Goal: Use online tool/utility: Use online tool/utility

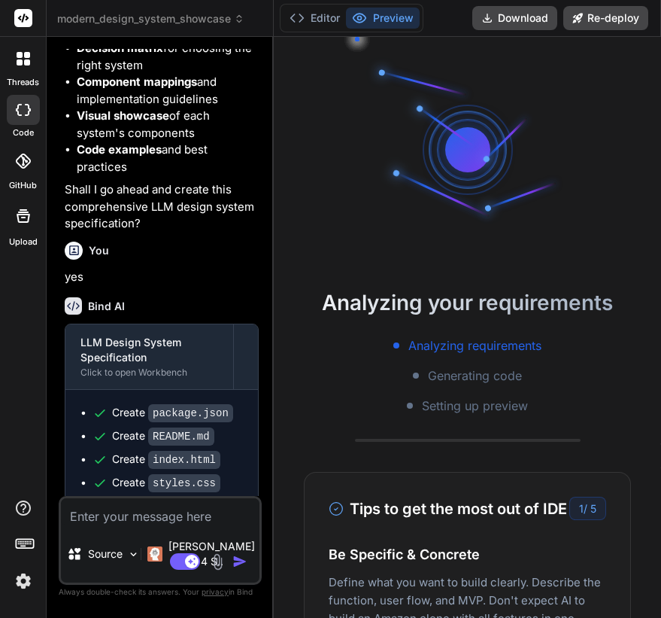
scroll to position [3183, 0]
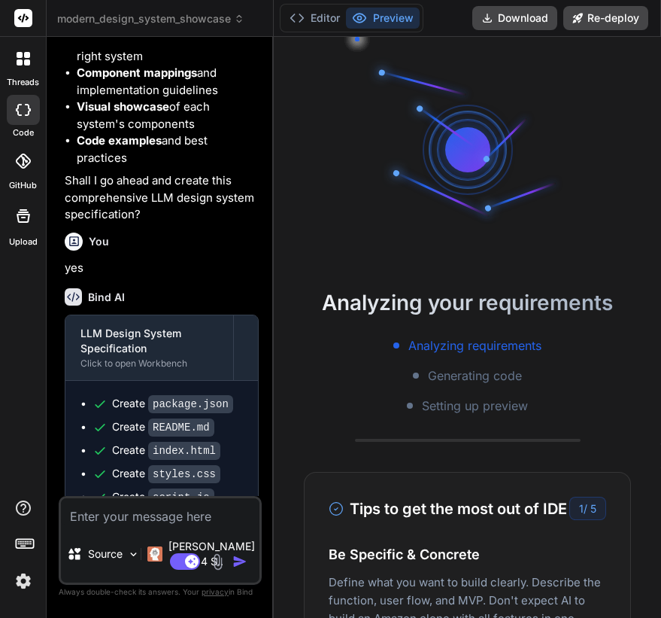
click at [20, 57] on icon at bounding box center [20, 55] width 6 height 6
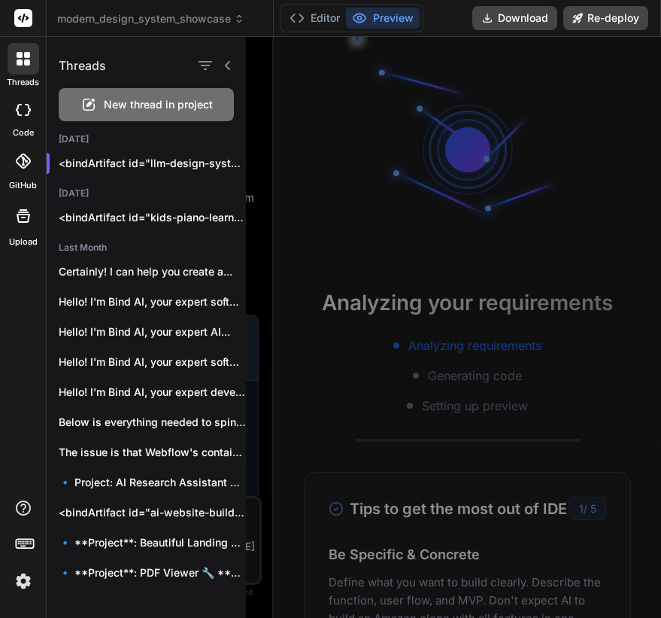
scroll to position [100, 0]
click at [111, 102] on span "New thread in project" at bounding box center [158, 104] width 109 height 15
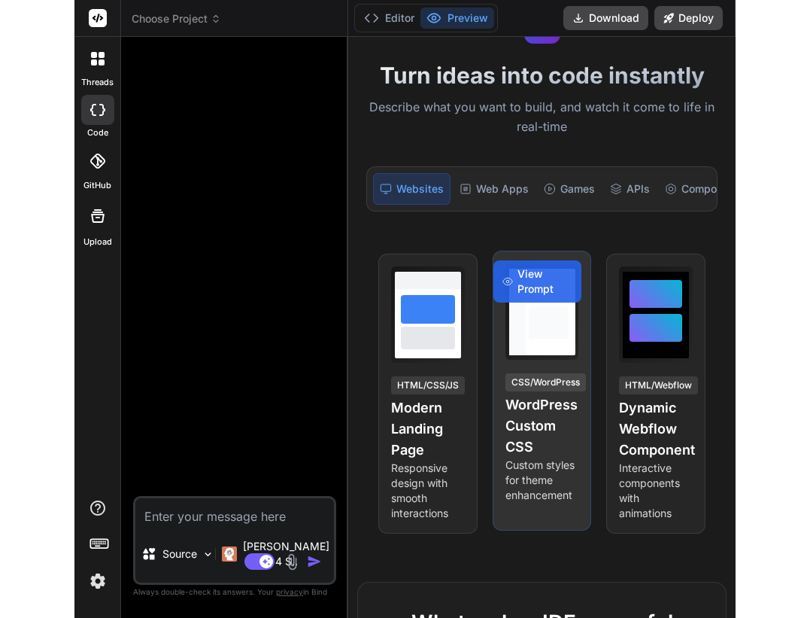
scroll to position [82, 0]
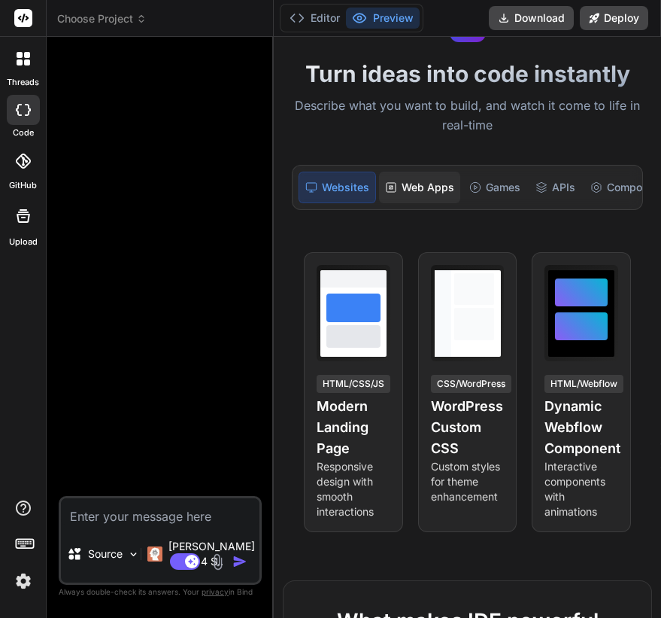
click at [436, 196] on div "Web Apps" at bounding box center [419, 188] width 81 height 32
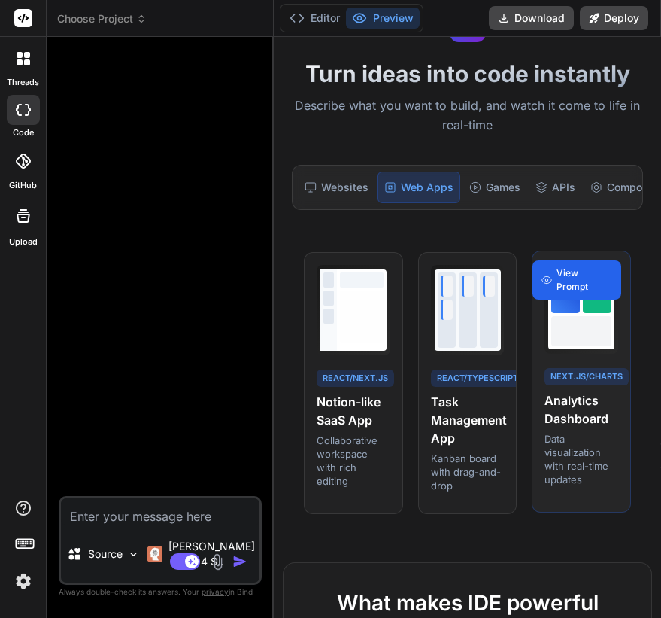
click at [583, 285] on span "View Prompt" at bounding box center [585, 279] width 56 height 27
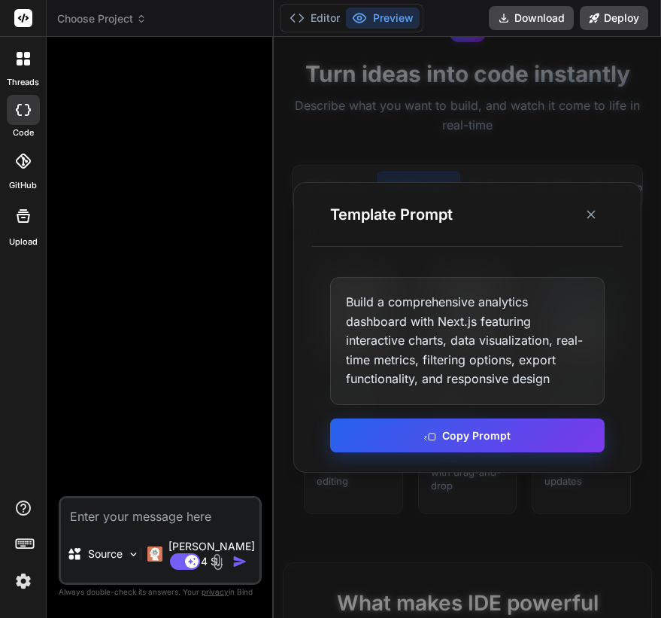
click at [462, 439] on button "Copy Prompt" at bounding box center [467, 435] width 275 height 34
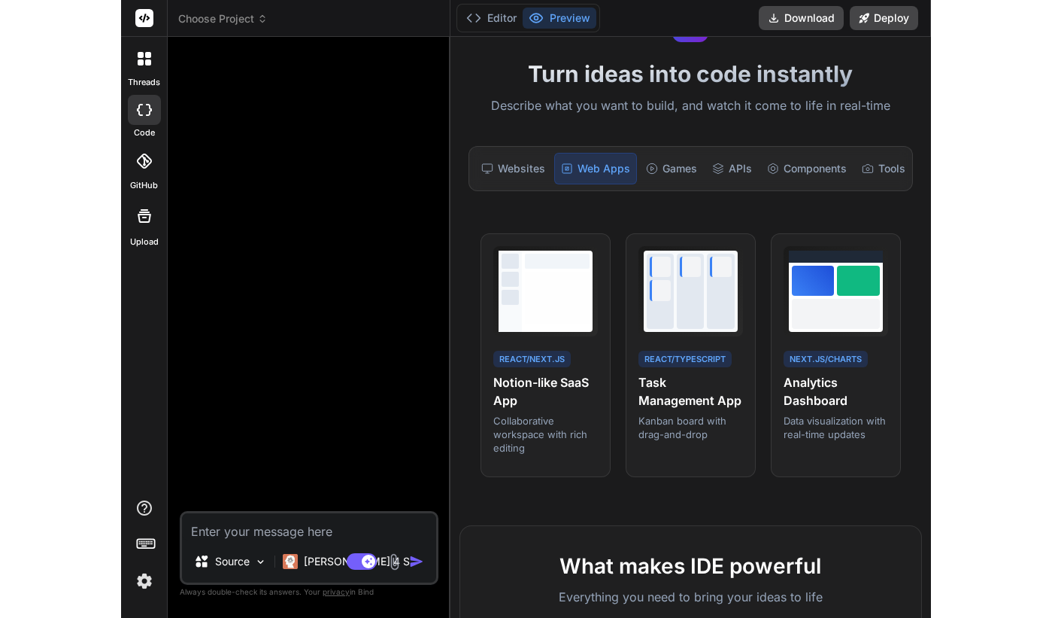
scroll to position [429, 0]
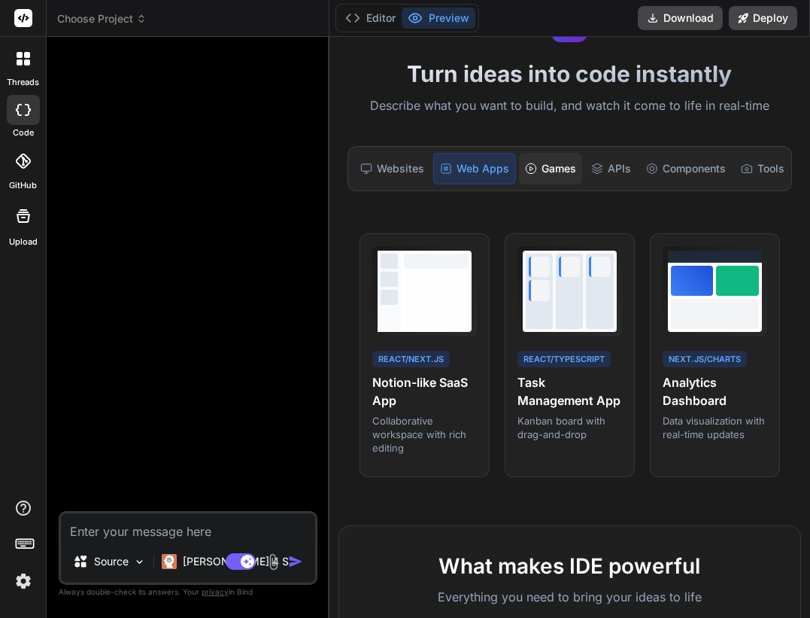
click at [566, 171] on div "Games" at bounding box center [550, 169] width 63 height 32
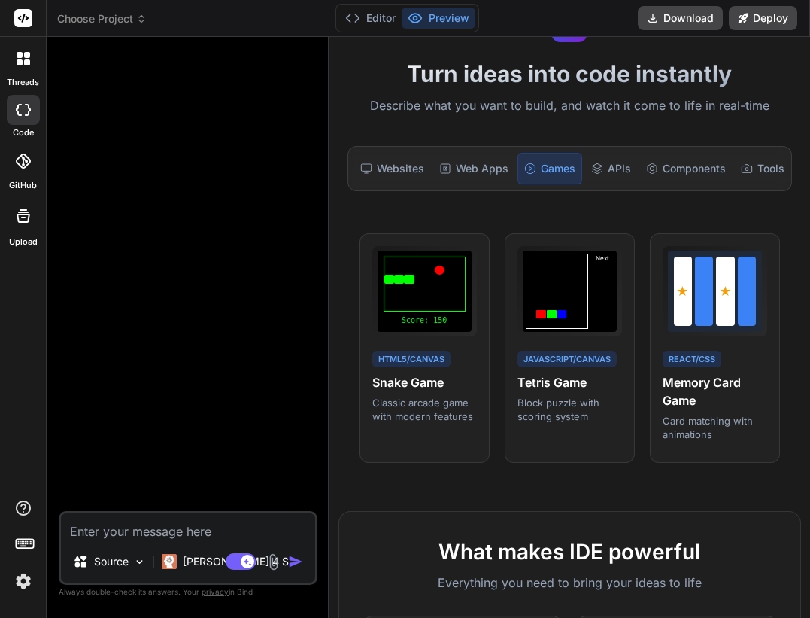
click at [649, 186] on div "Websites Web Apps Games APIs Components Tools Internal Tools" at bounding box center [570, 168] width 445 height 45
click at [661, 173] on div "Components" at bounding box center [686, 169] width 92 height 32
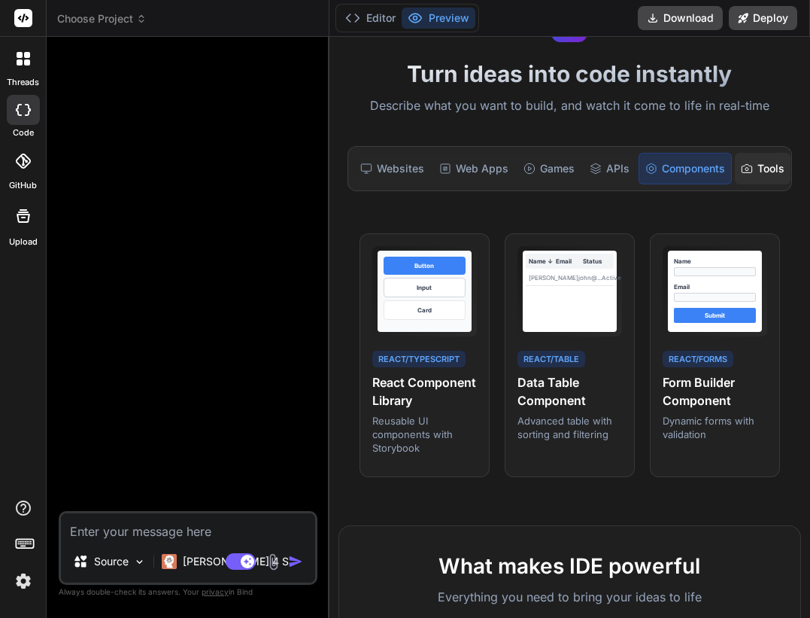
click at [661, 175] on div "Tools" at bounding box center [763, 169] width 56 height 32
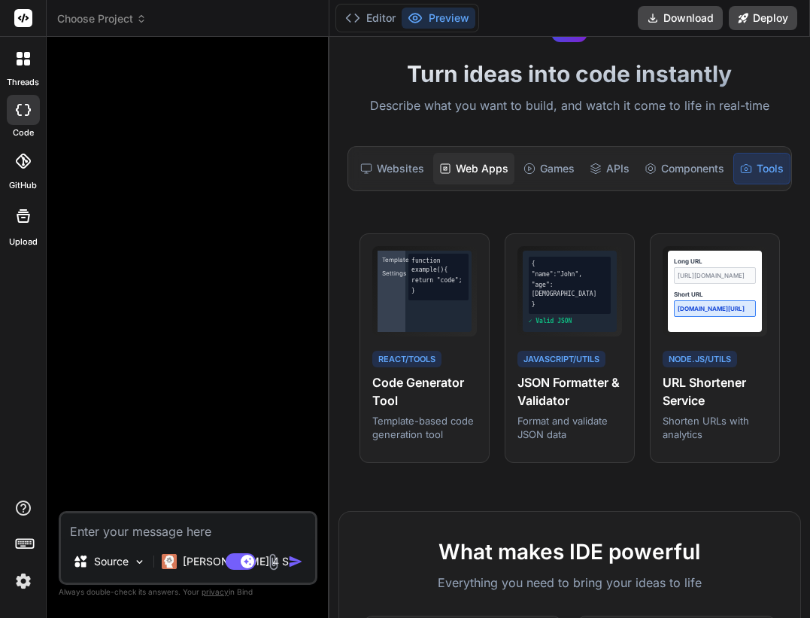
click at [479, 184] on div "Web Apps" at bounding box center [473, 169] width 81 height 32
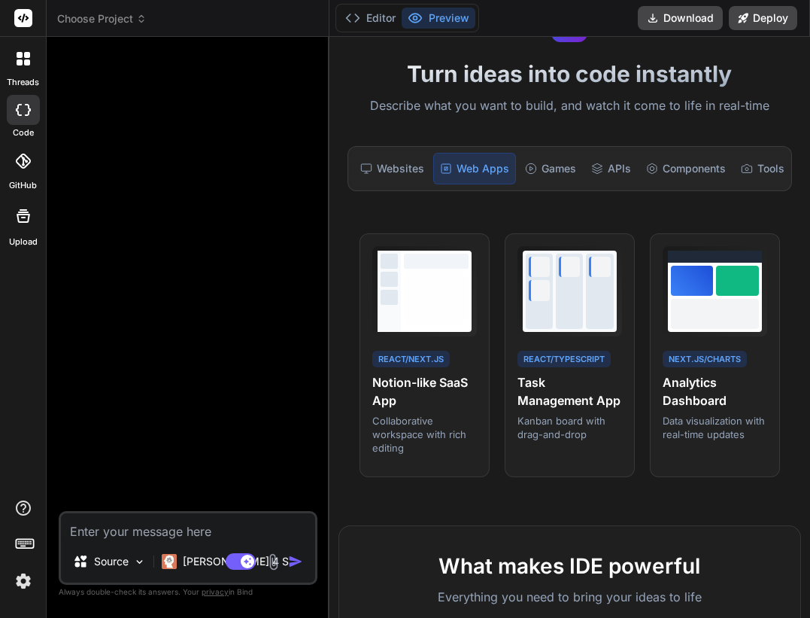
click at [479, 174] on div "Web Apps" at bounding box center [474, 169] width 83 height 32
click at [584, 244] on div "View Prompt" at bounding box center [580, 254] width 89 height 26
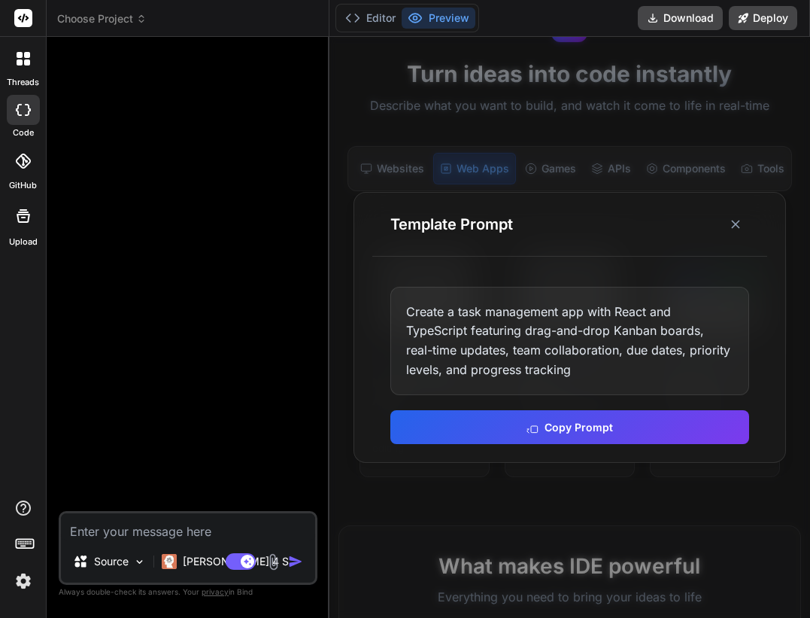
click at [611, 159] on div at bounding box center [570, 327] width 481 height 581
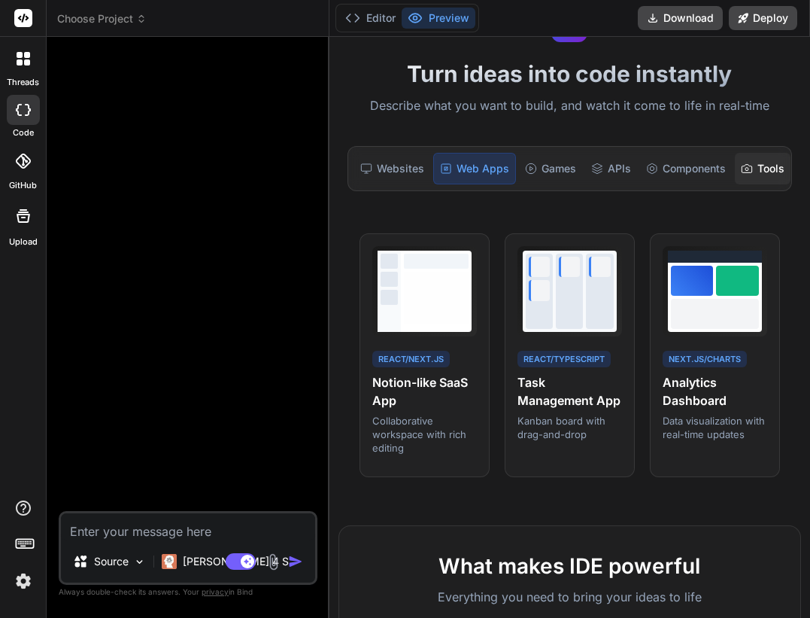
click at [661, 169] on div "Tools" at bounding box center [763, 169] width 56 height 32
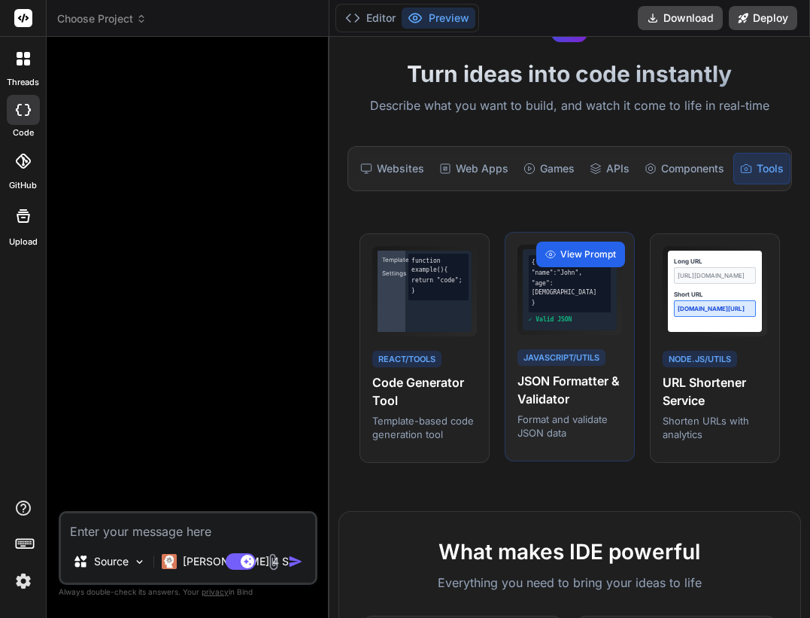
click at [591, 254] on span "View Prompt" at bounding box center [588, 255] width 56 height 14
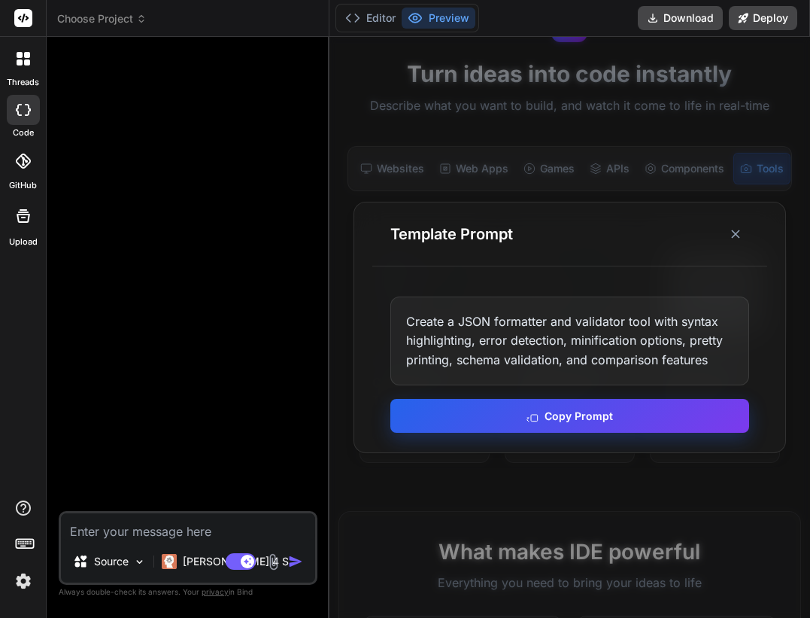
click at [567, 418] on button "Copy Prompt" at bounding box center [570, 416] width 360 height 34
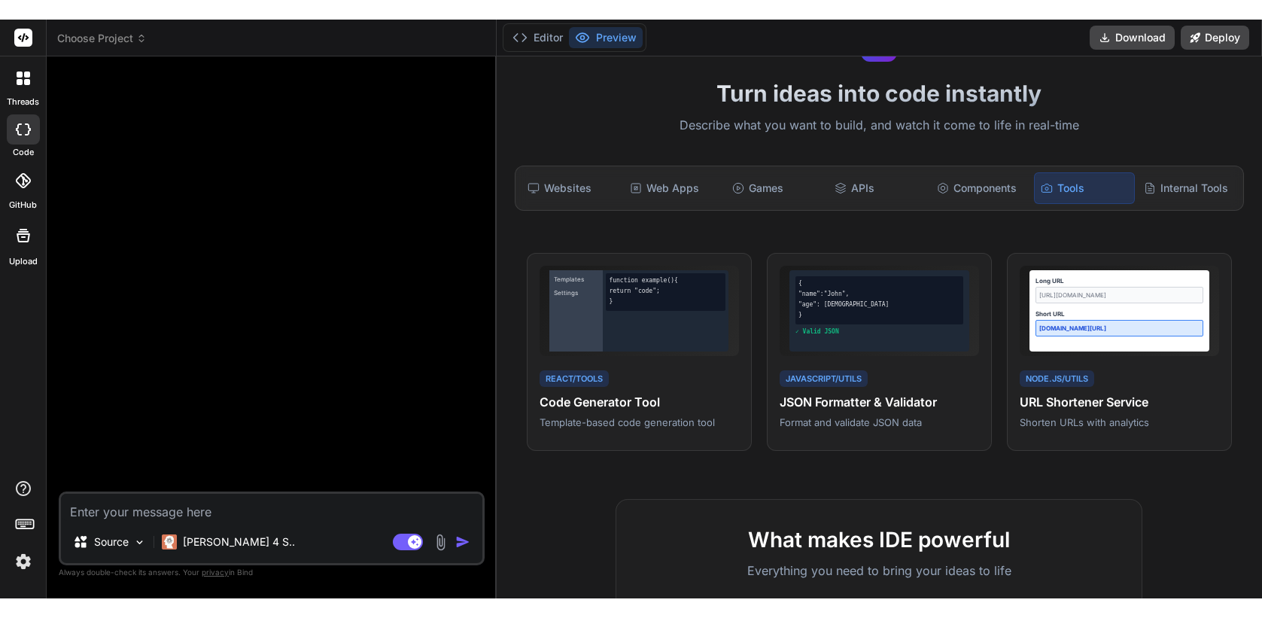
scroll to position [400, 0]
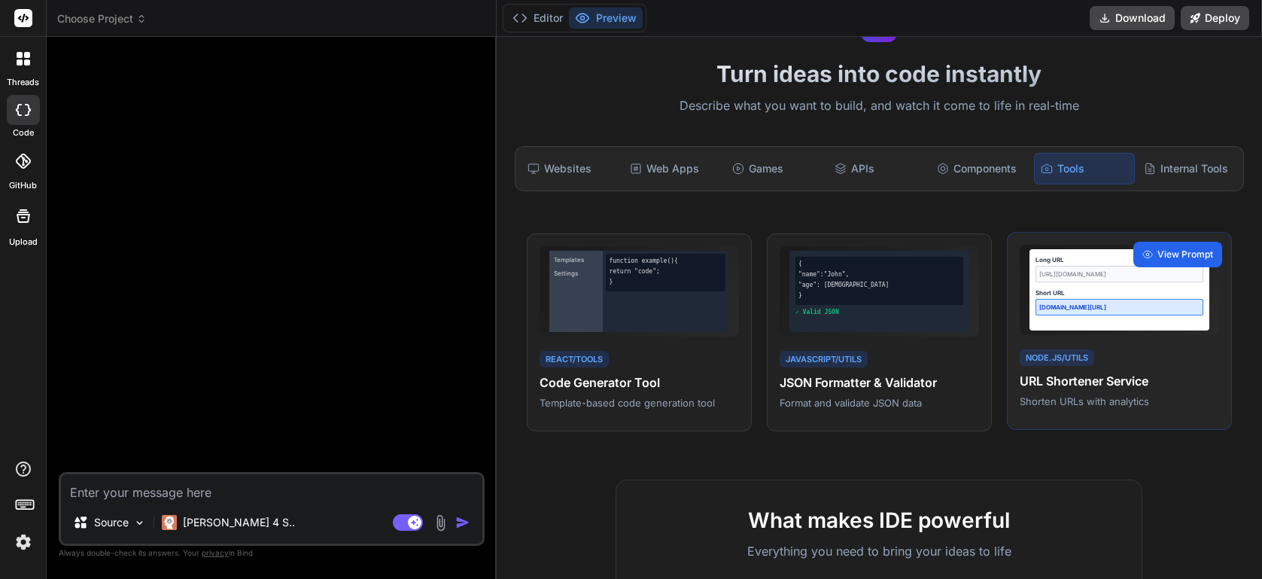
click at [661, 257] on span "View Prompt" at bounding box center [1185, 255] width 56 height 14
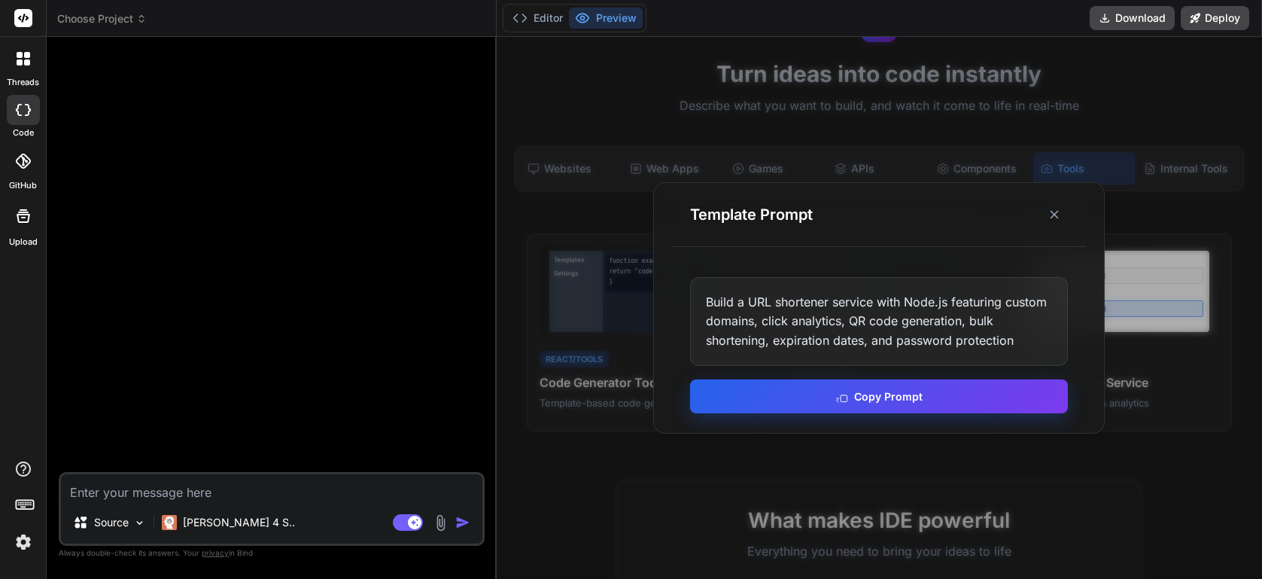
click at [661, 406] on button "Copy Prompt" at bounding box center [879, 396] width 378 height 34
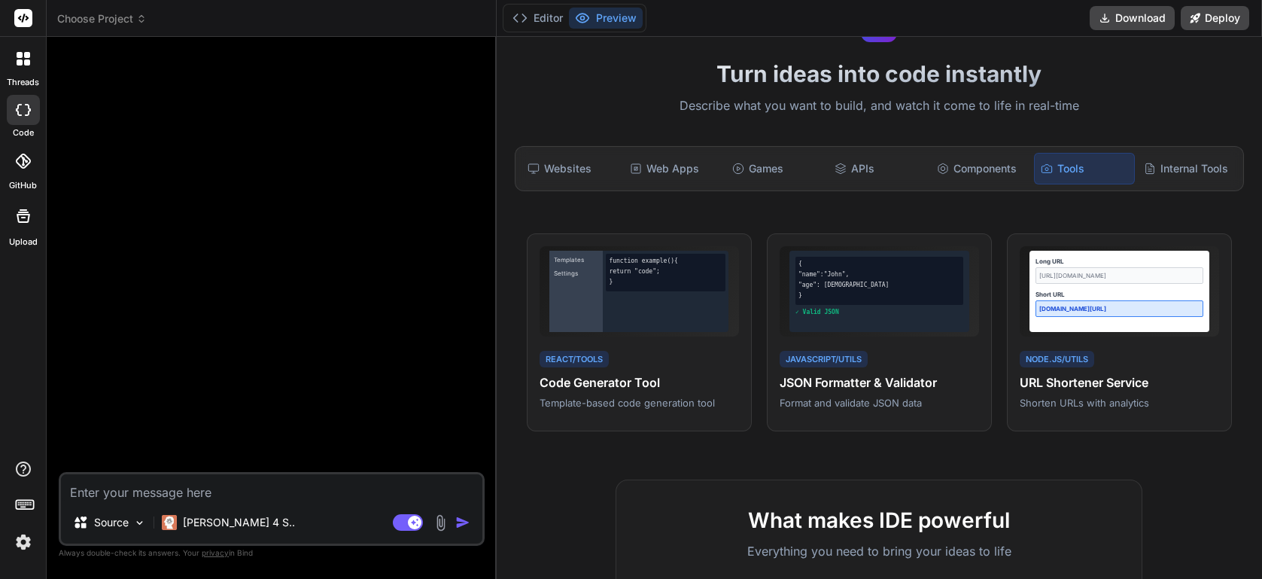
type textarea "x"
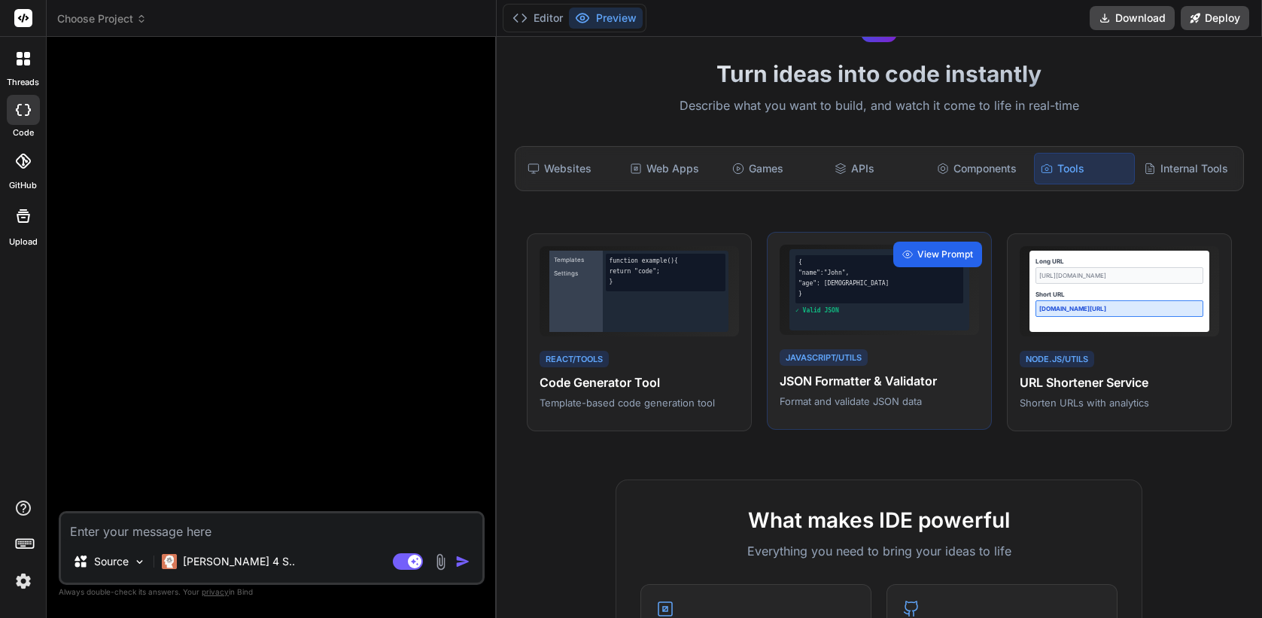
click at [661, 251] on span "View Prompt" at bounding box center [945, 255] width 56 height 14
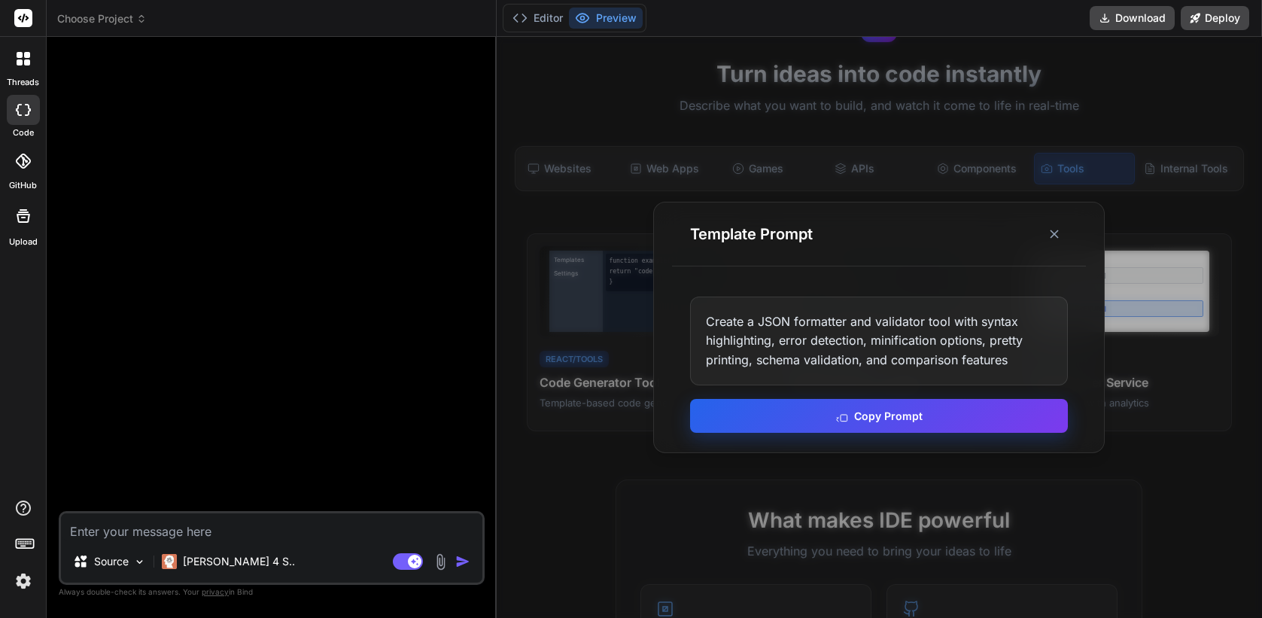
click at [661, 419] on button "Copy Prompt" at bounding box center [879, 416] width 378 height 34
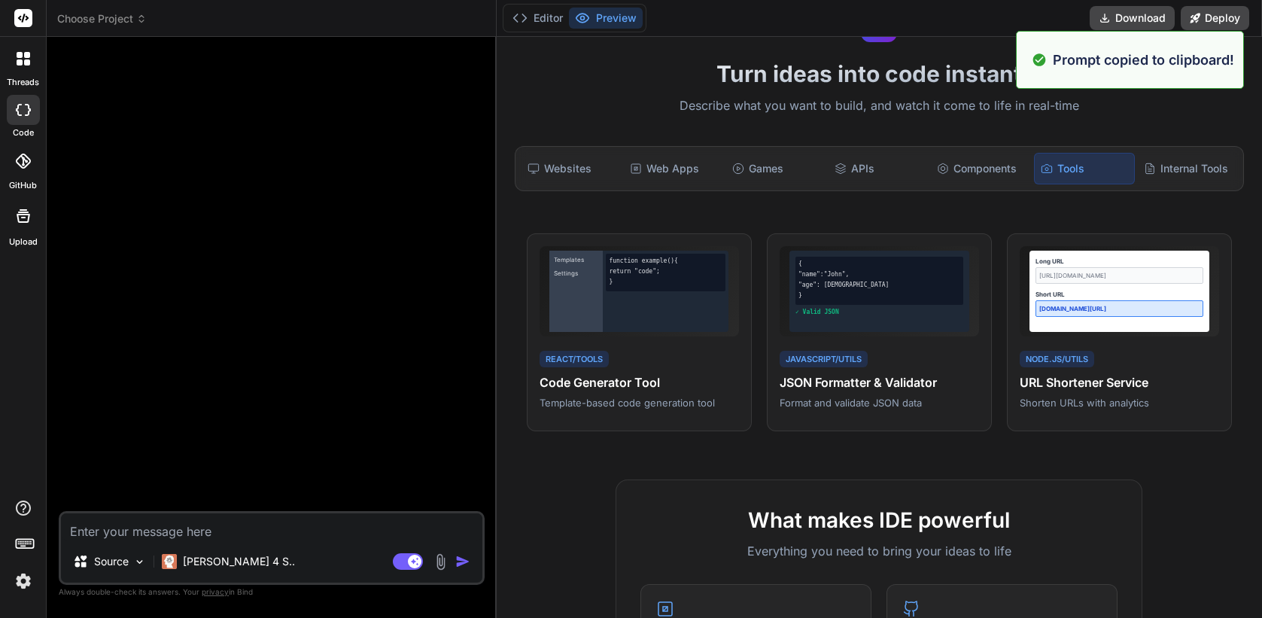
click at [299, 415] on div at bounding box center [273, 280] width 423 height 462
click at [278, 532] on textarea at bounding box center [271, 526] width 421 height 27
paste textarea "Create a JSON formatter and validator tool with syntax highlighting, error dete…"
type textarea "Create a JSON formatter and validator tool with syntax highlighting, error dete…"
type textarea "x"
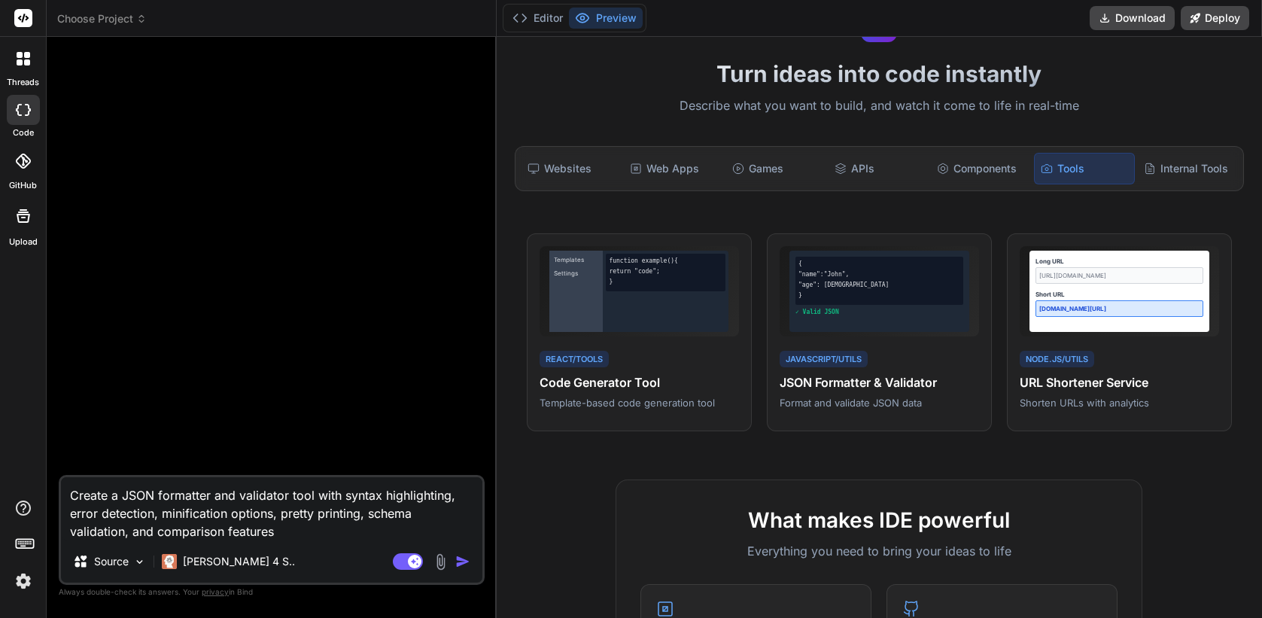
type textarea "Create a JSON formatter and validator tool with syntax highlighting, error dete…"
click at [465, 561] on img "button" at bounding box center [462, 561] width 15 height 15
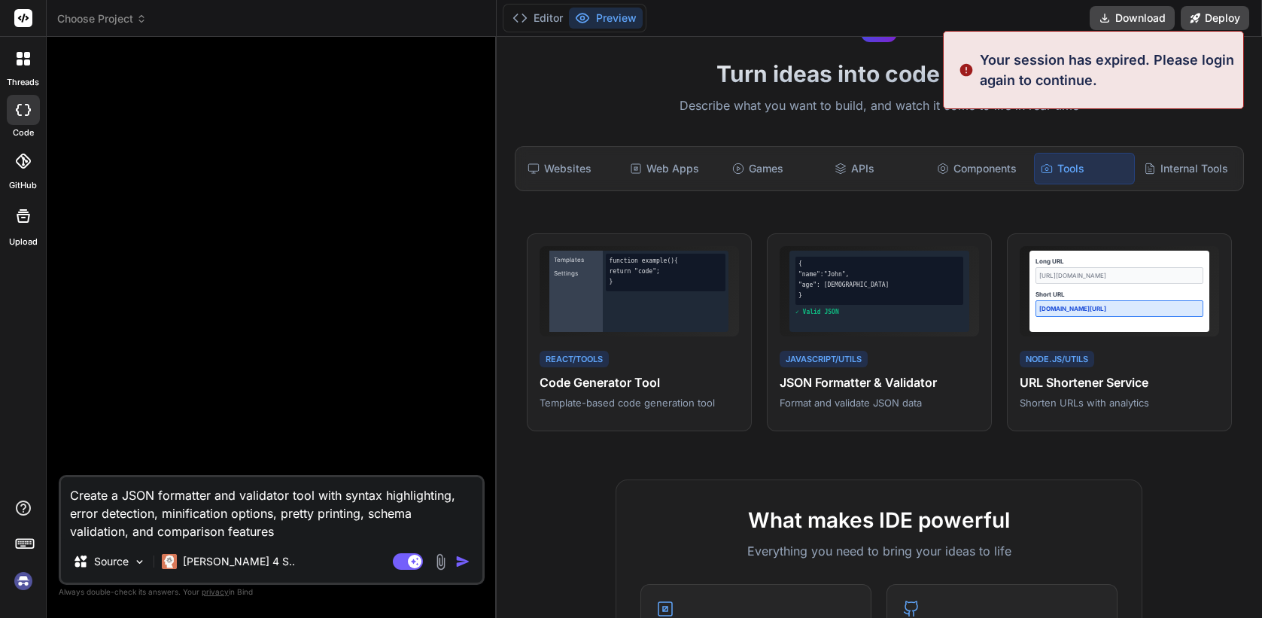
scroll to position [457, 0]
click at [27, 585] on img at bounding box center [24, 581] width 26 height 26
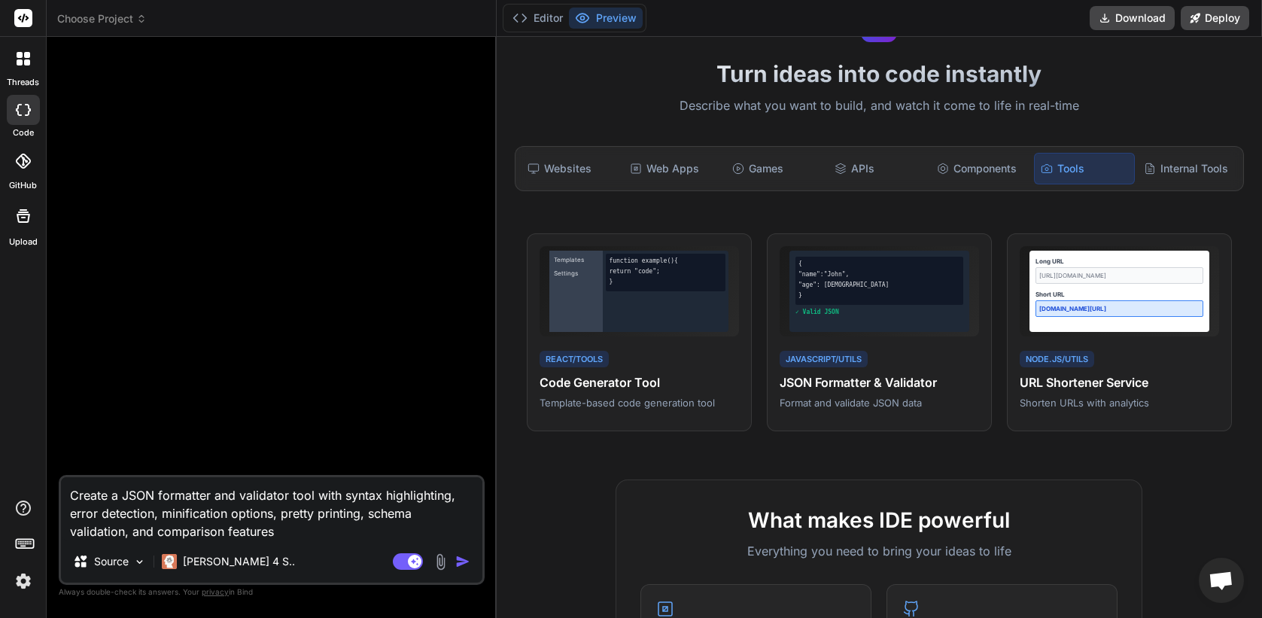
click at [457, 565] on img "button" at bounding box center [462, 561] width 15 height 15
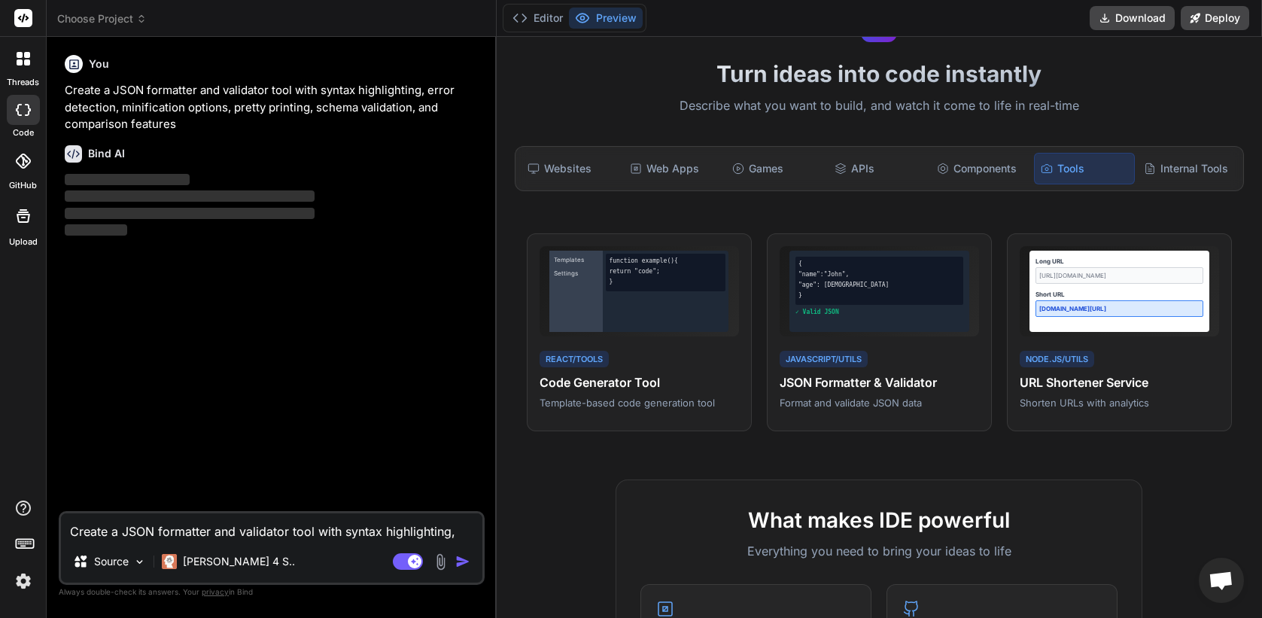
type textarea "x"
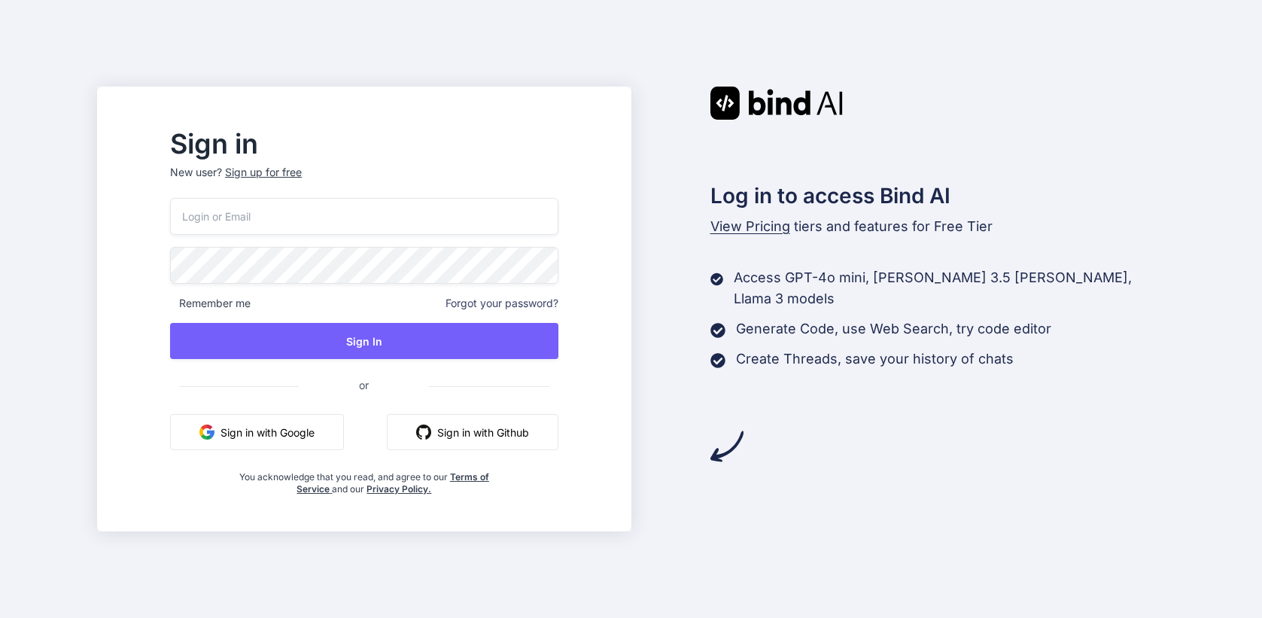
click at [324, 431] on button "Sign in with Google" at bounding box center [257, 432] width 174 height 36
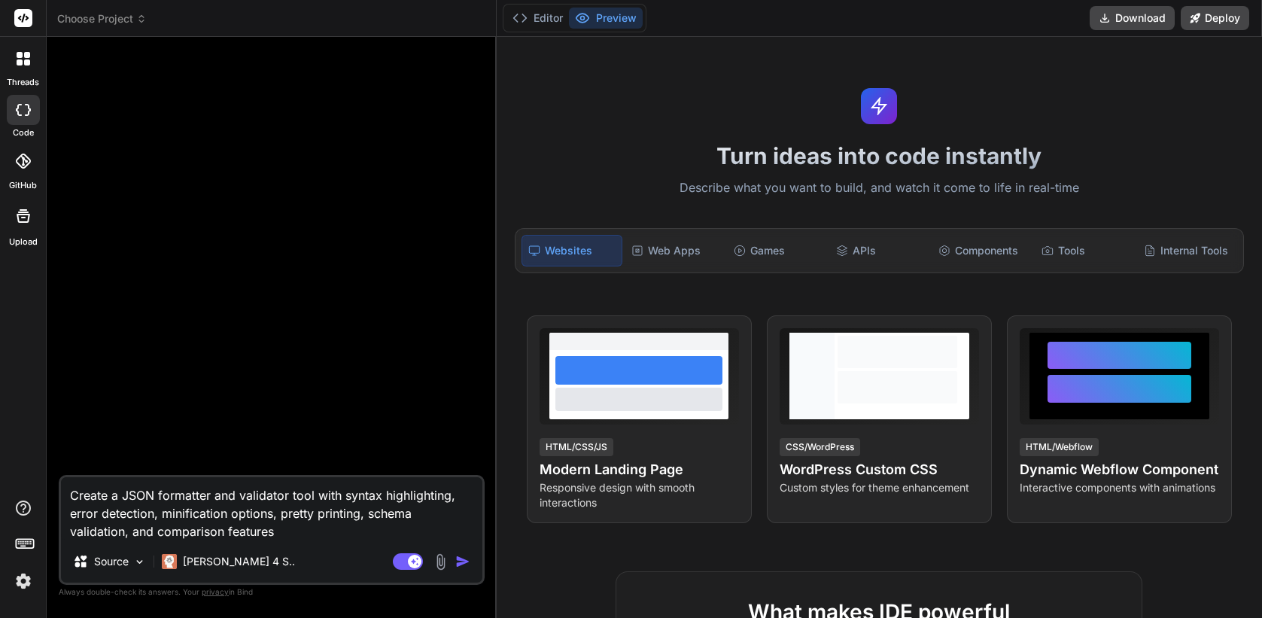
click at [466, 554] on img "button" at bounding box center [462, 561] width 15 height 15
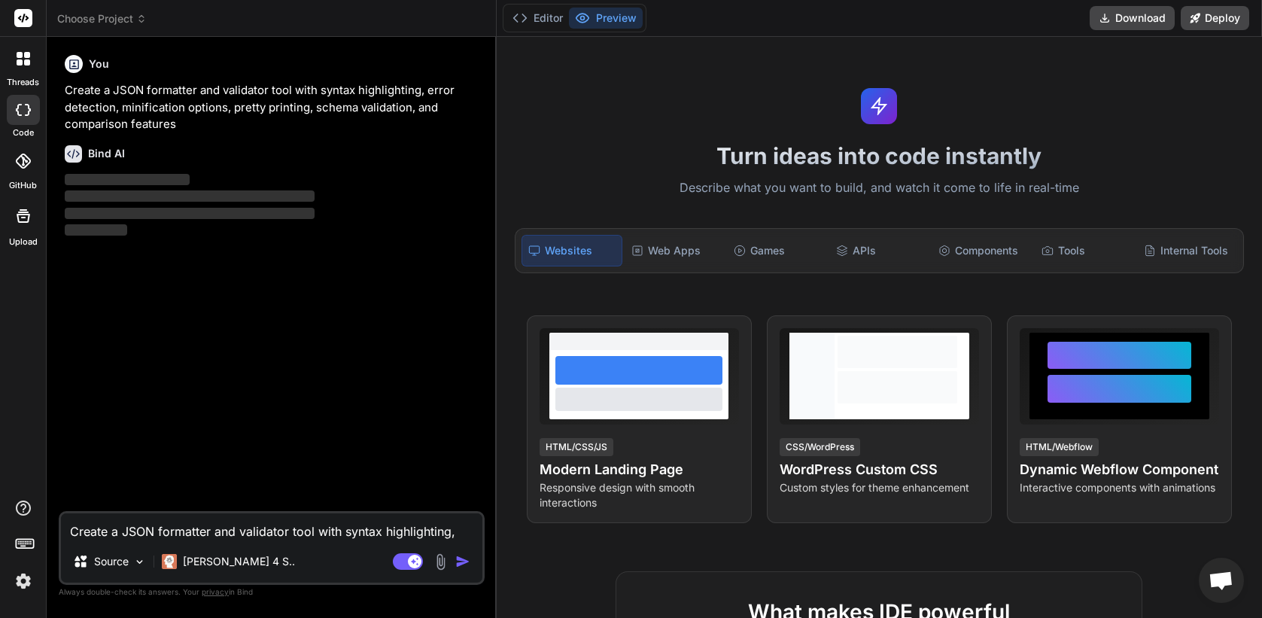
type textarea "x"
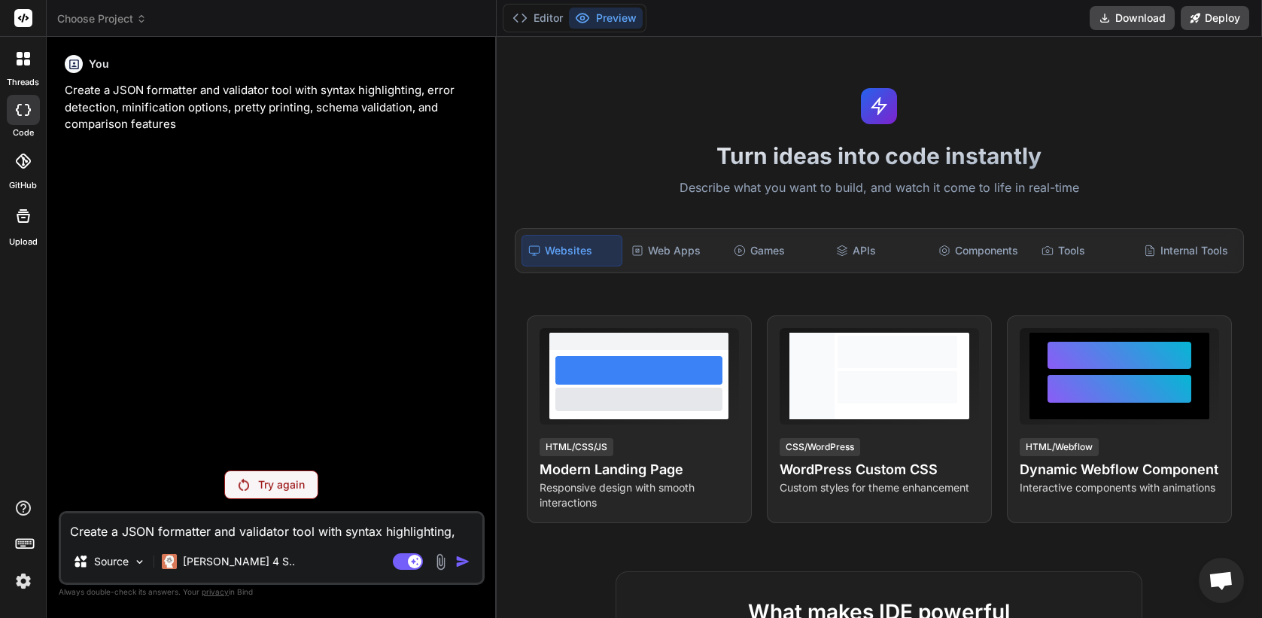
click at [641, 177] on div "Turn ideas into code instantly Describe what you want to build, and watch it co…" at bounding box center [879, 327] width 765 height 581
click at [657, 241] on div "Web Apps" at bounding box center [674, 251] width 99 height 32
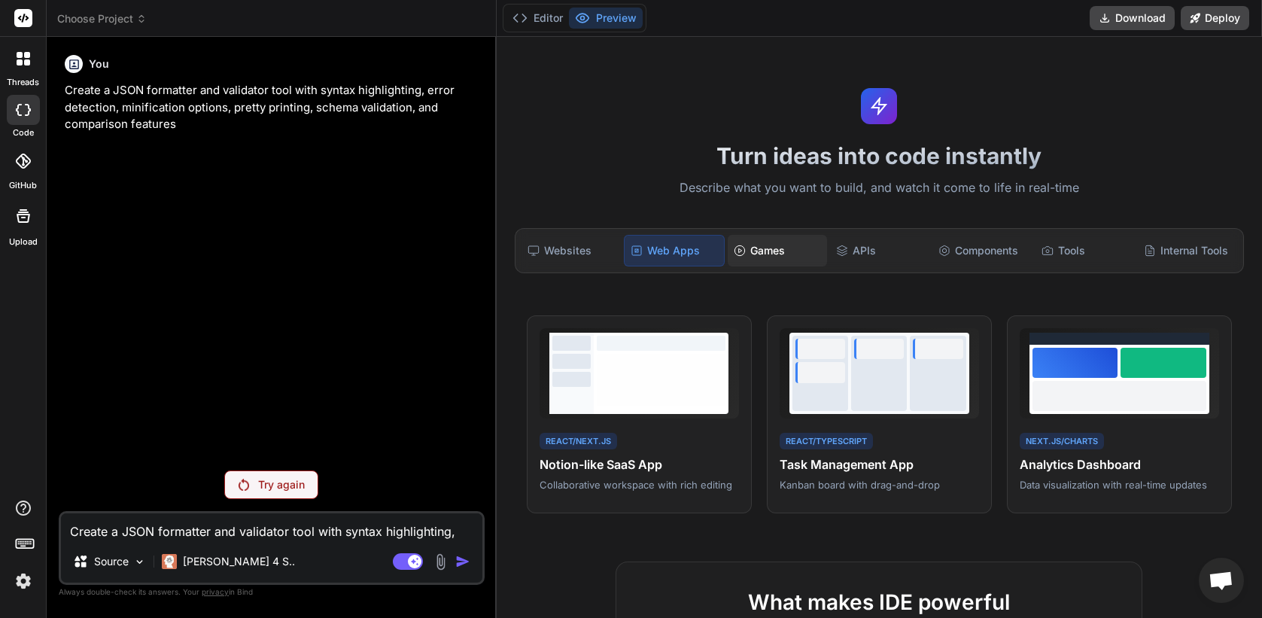
click at [757, 258] on div "Games" at bounding box center [776, 251] width 99 height 32
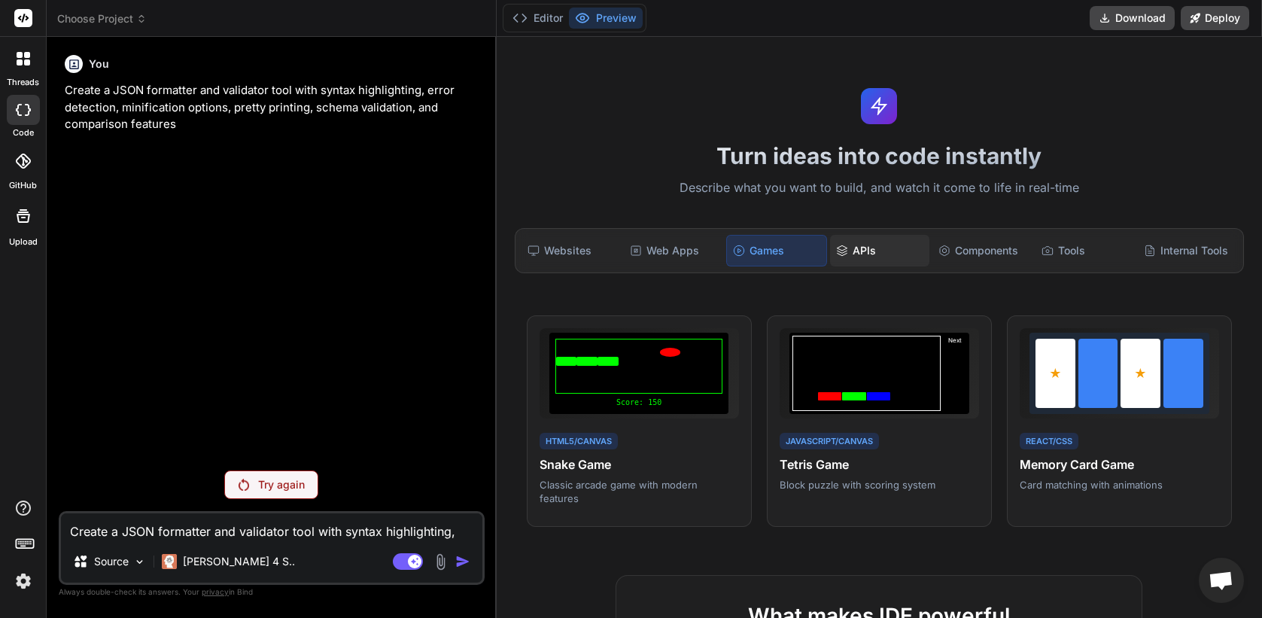
click at [857, 256] on div "APIs" at bounding box center [879, 251] width 99 height 32
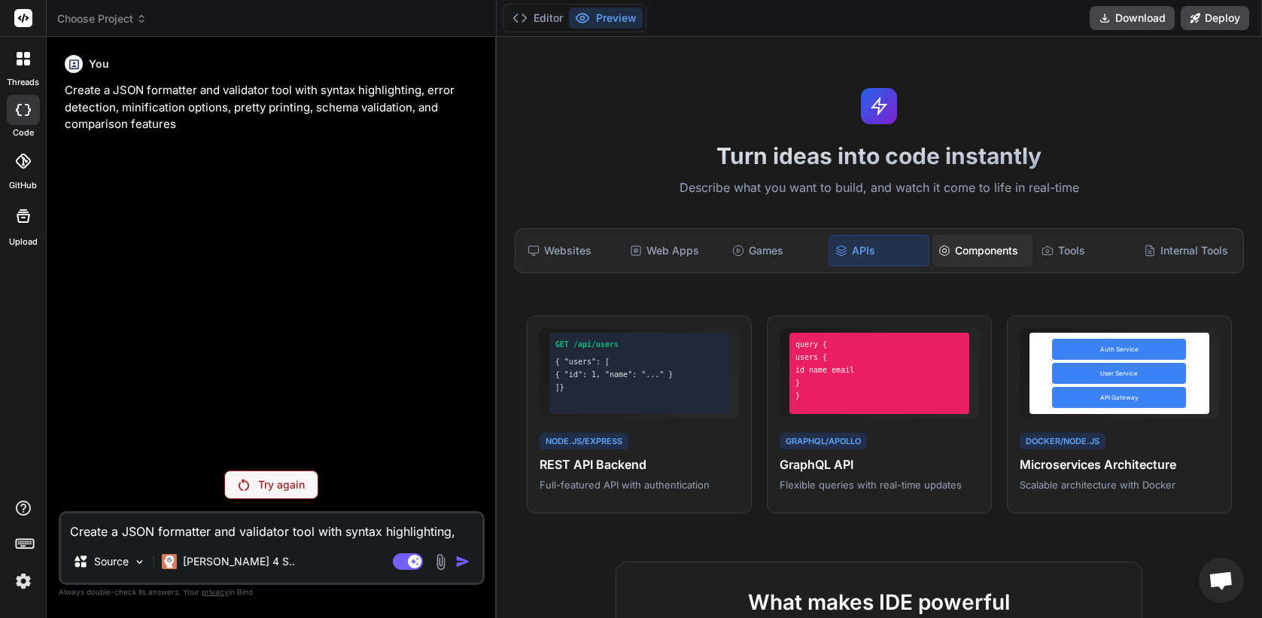
click at [974, 260] on div "Components" at bounding box center [981, 251] width 99 height 32
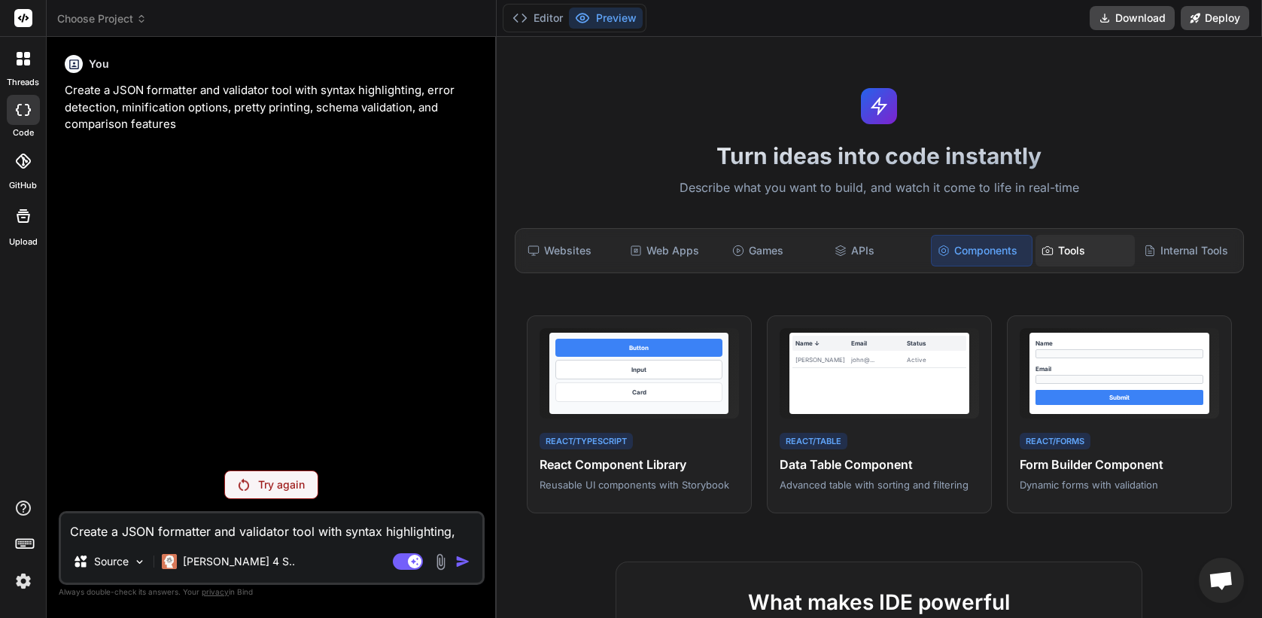
click at [1080, 243] on div "Tools" at bounding box center [1084, 251] width 99 height 32
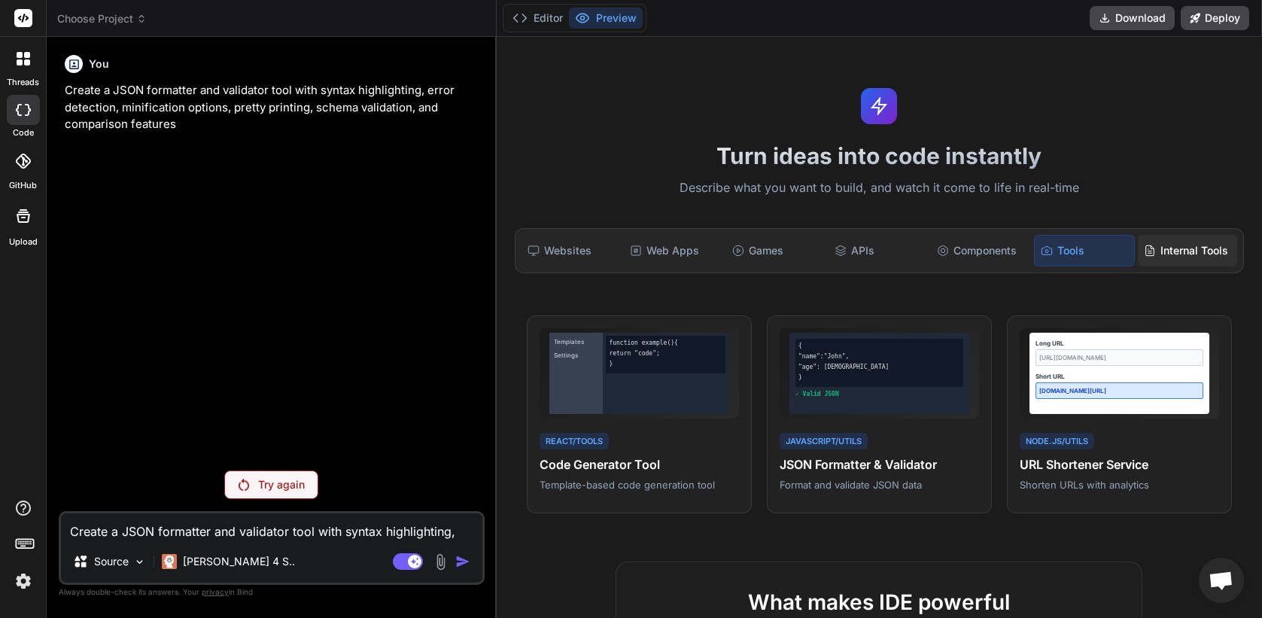
click at [1157, 243] on div "Internal Tools" at bounding box center [1186, 251] width 99 height 32
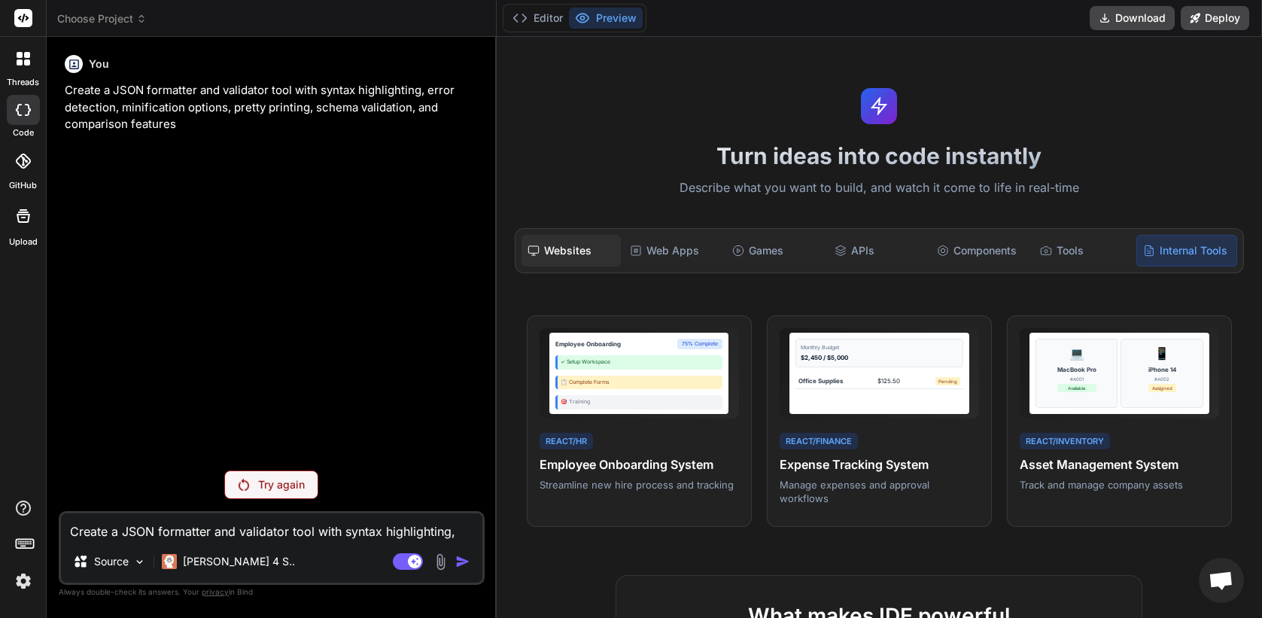
click at [570, 239] on div "Websites" at bounding box center [570, 251] width 99 height 32
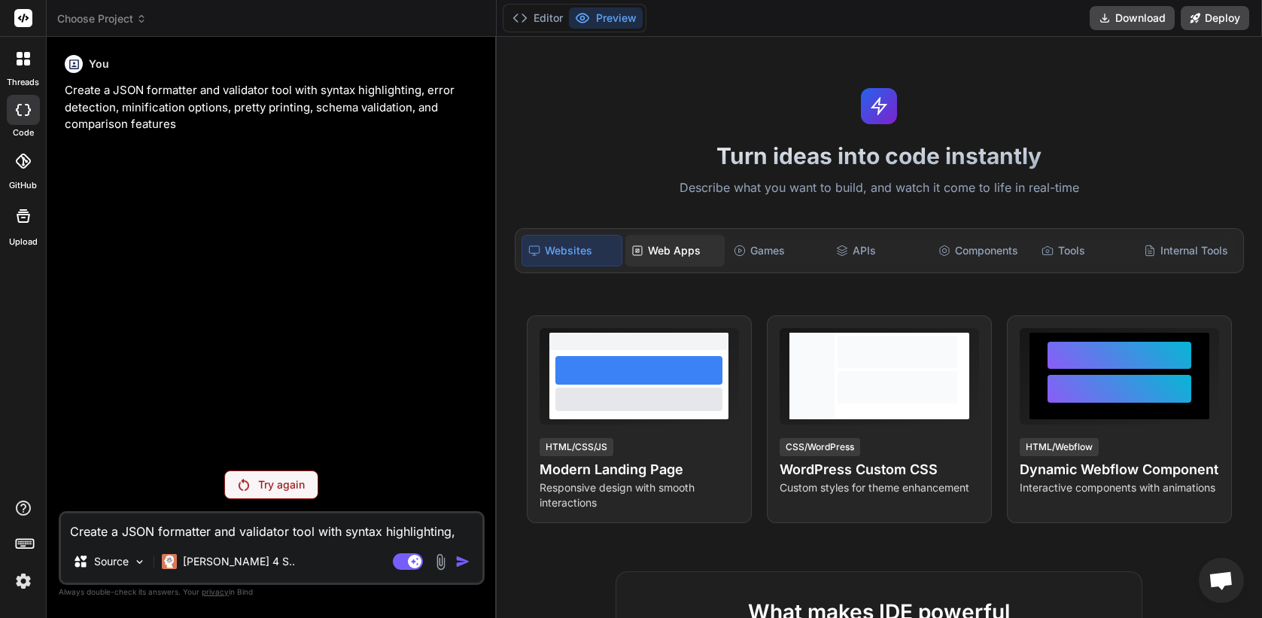
click at [667, 248] on div "Web Apps" at bounding box center [674, 251] width 99 height 32
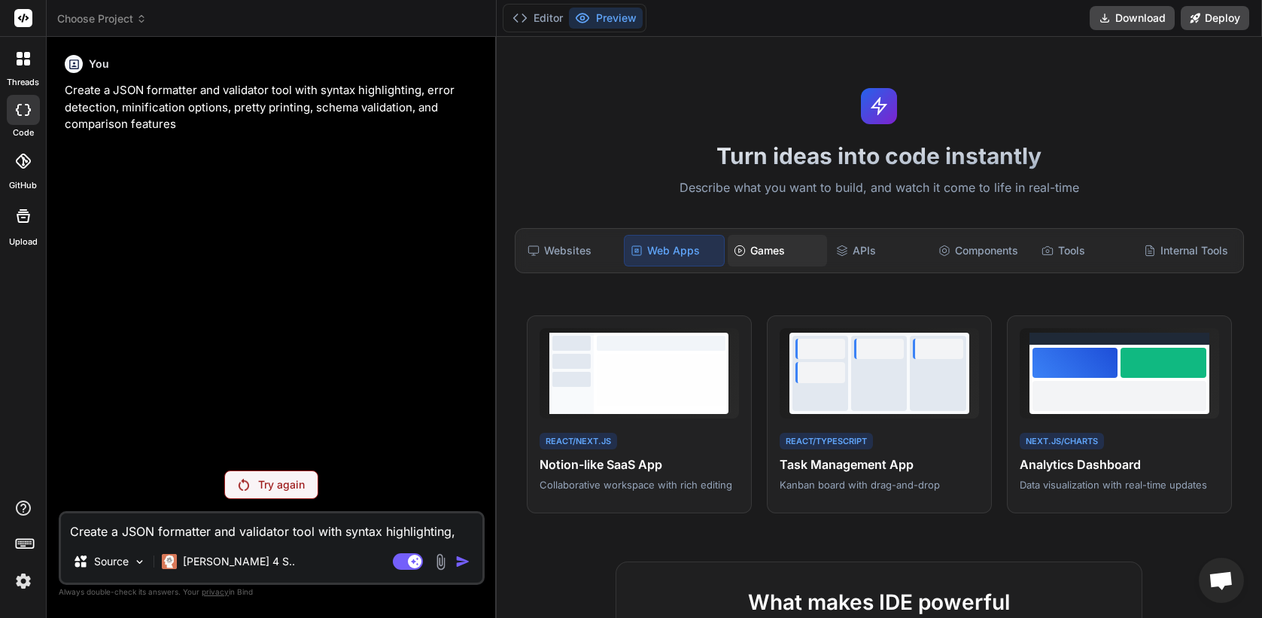
click at [783, 255] on div "Games" at bounding box center [776, 251] width 99 height 32
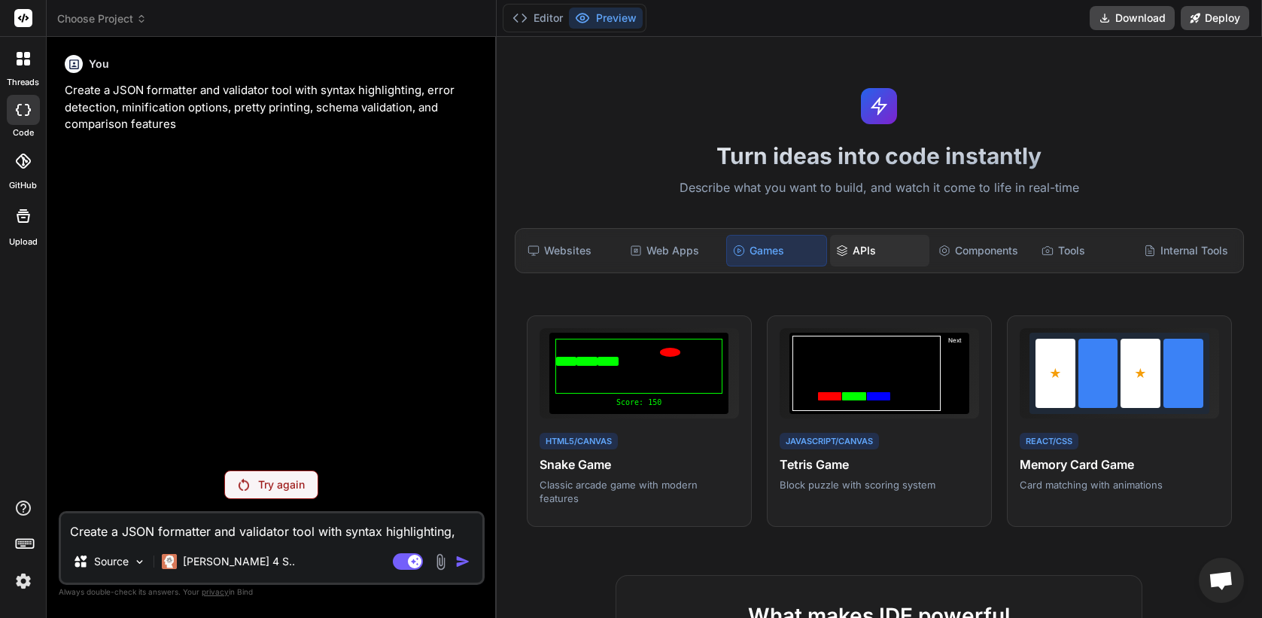
click at [864, 255] on div "APIs" at bounding box center [879, 251] width 99 height 32
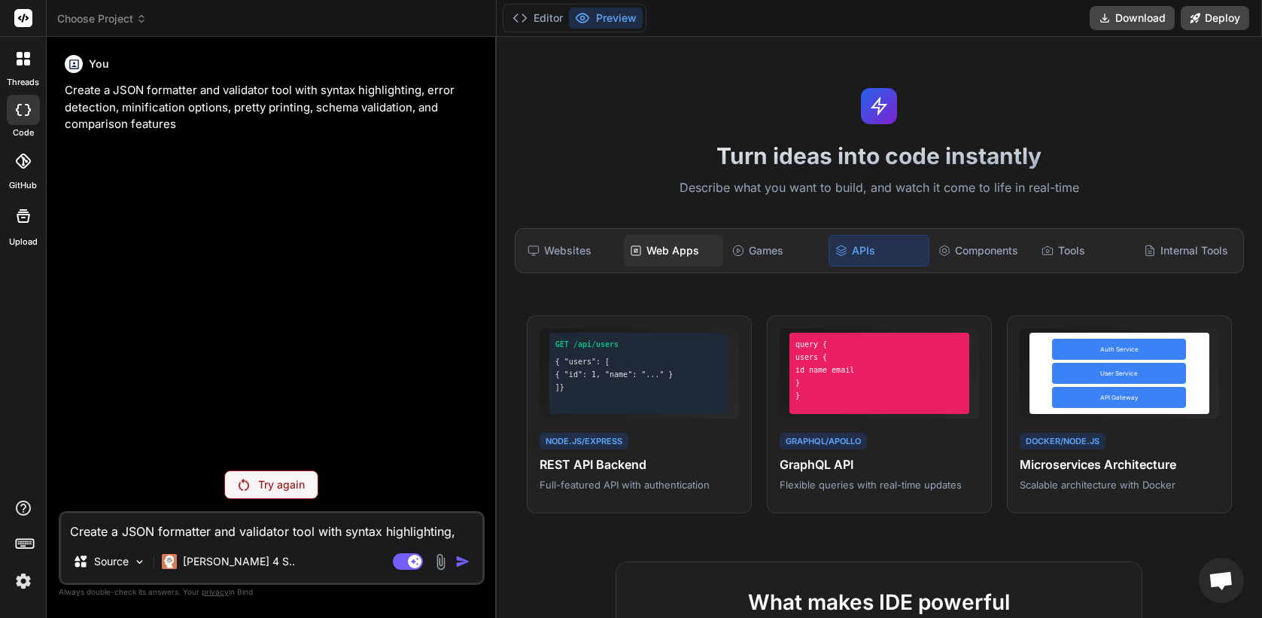
click at [648, 252] on div "Web Apps" at bounding box center [673, 251] width 99 height 32
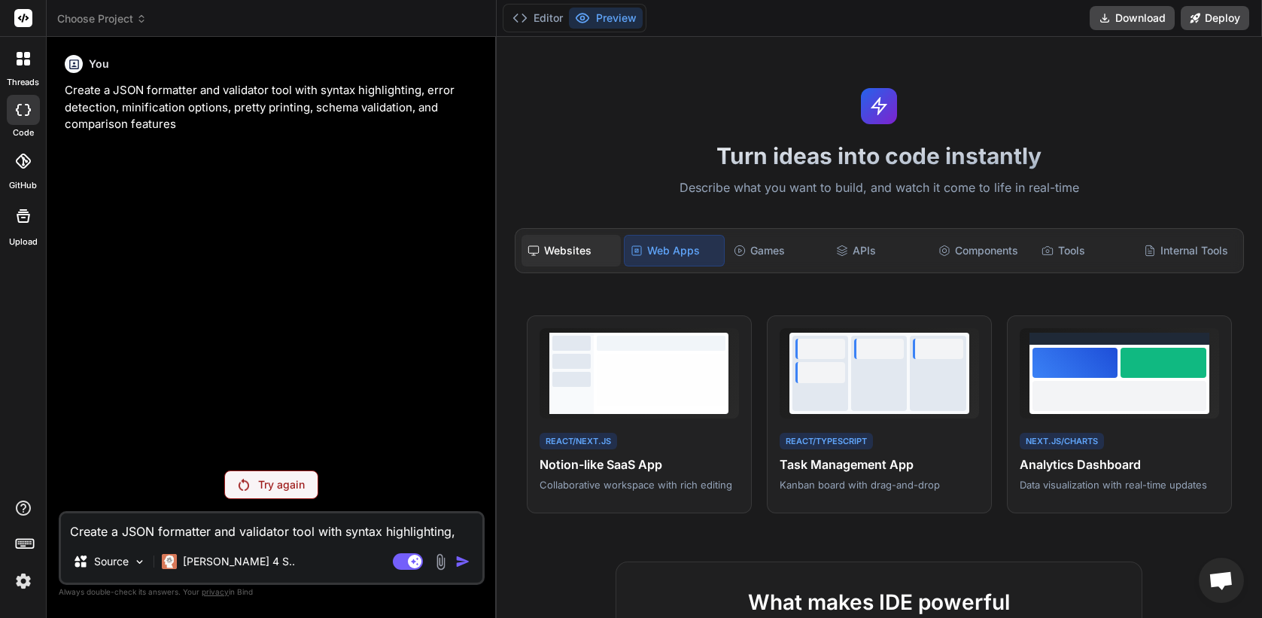
click at [549, 252] on div "Websites" at bounding box center [570, 251] width 99 height 32
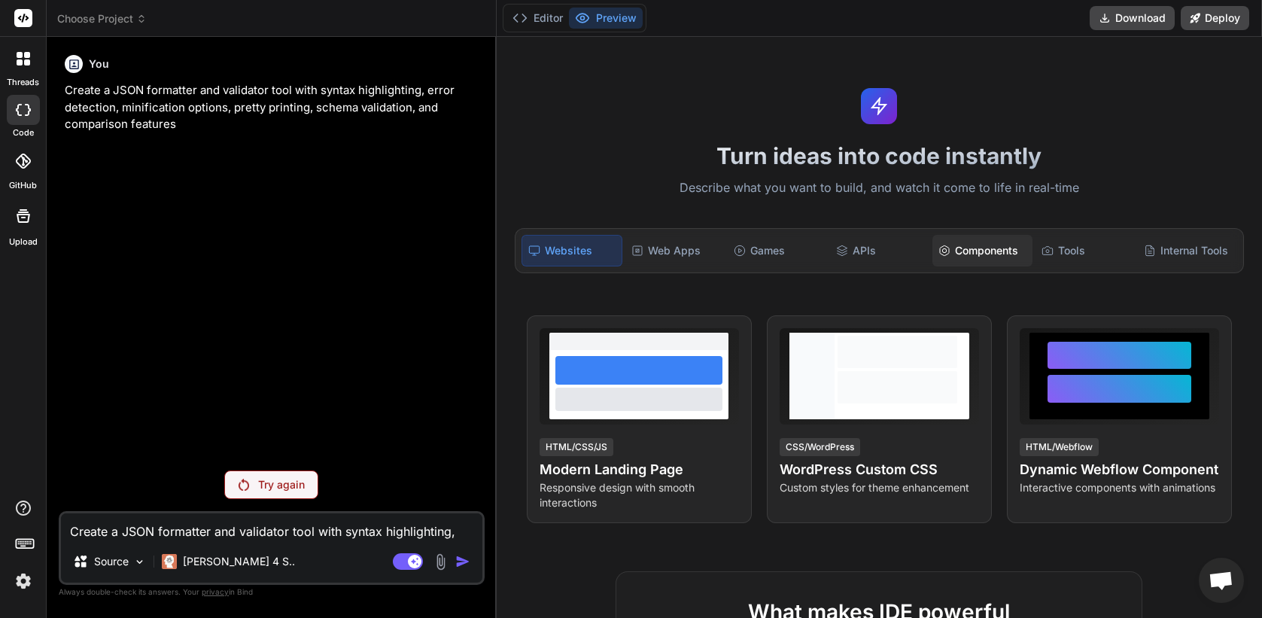
click at [995, 240] on div "Components" at bounding box center [981, 251] width 99 height 32
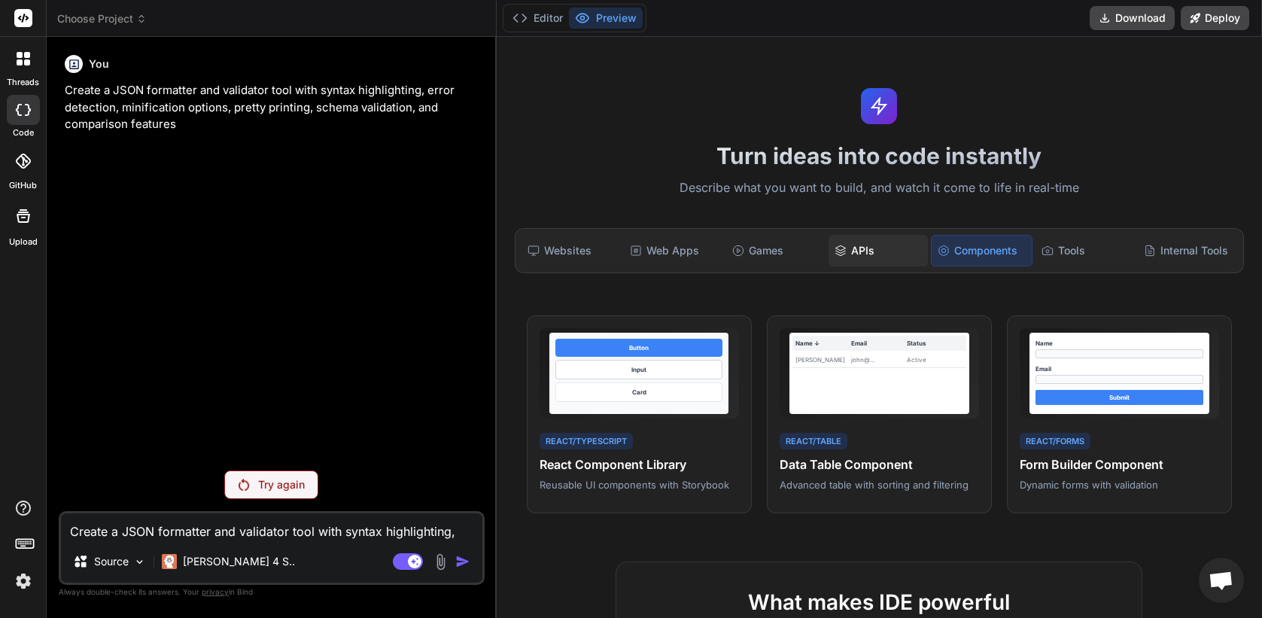
click at [906, 244] on div "APIs" at bounding box center [877, 251] width 99 height 32
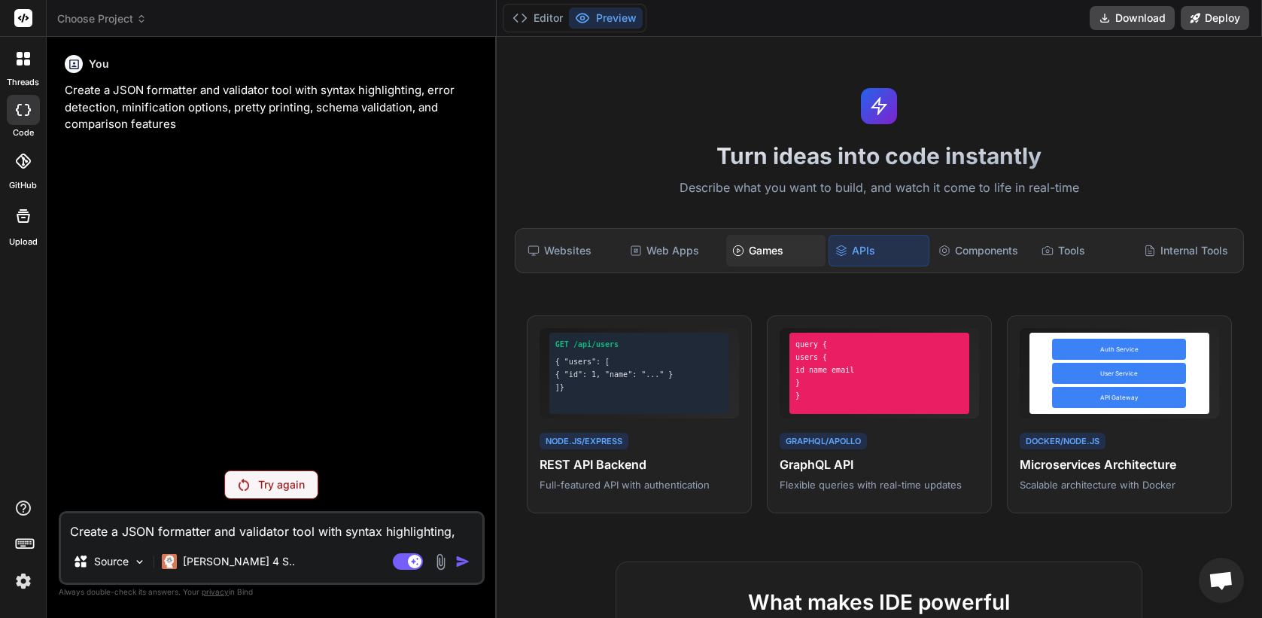
click at [811, 245] on div "Games" at bounding box center [775, 251] width 99 height 32
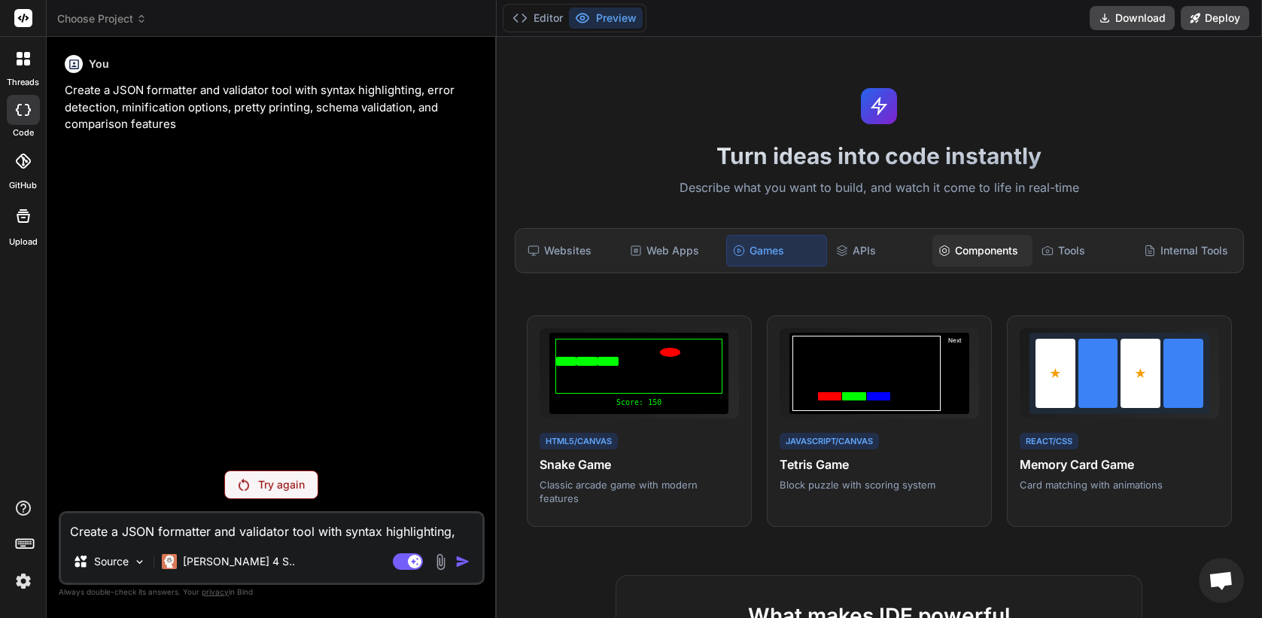
click at [1014, 254] on div "Components" at bounding box center [981, 251] width 99 height 32
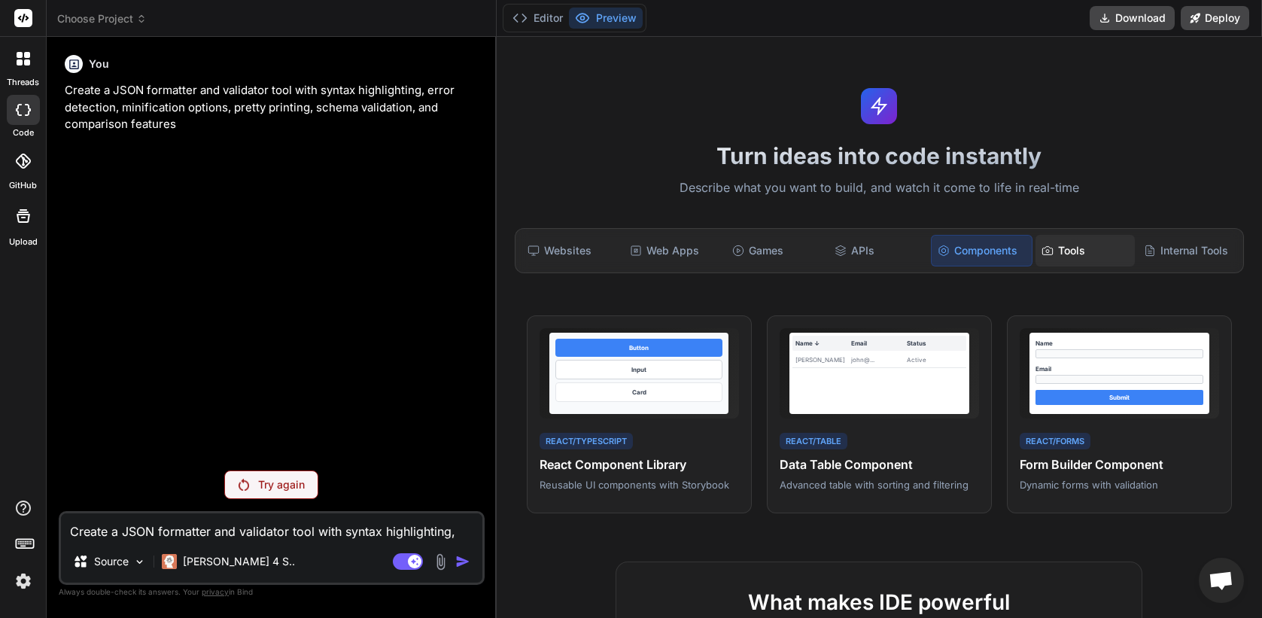
click at [1055, 260] on div "Tools" at bounding box center [1084, 251] width 99 height 32
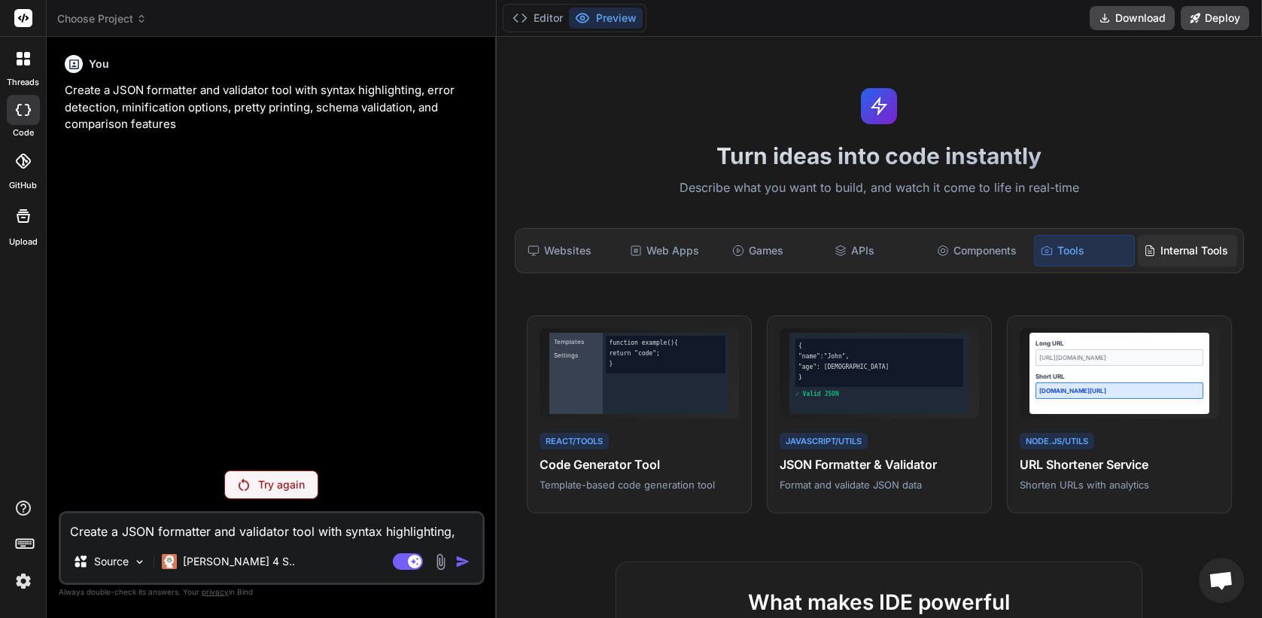
click at [1159, 249] on div "Internal Tools" at bounding box center [1186, 251] width 99 height 32
